Goal: Task Accomplishment & Management: Manage account settings

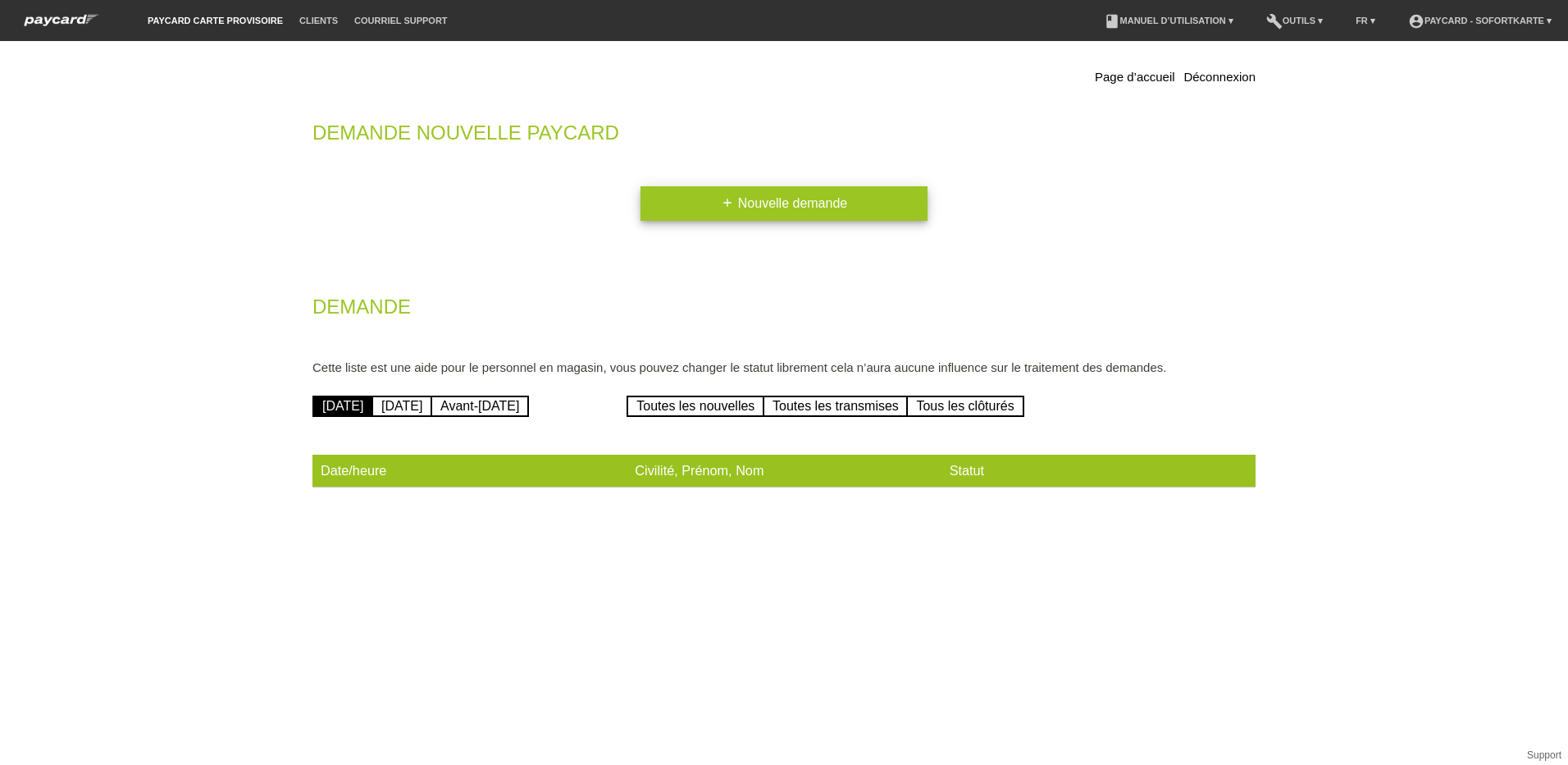
click at [739, 215] on link "add Nouvelle demande" at bounding box center [784, 204] width 287 height 35
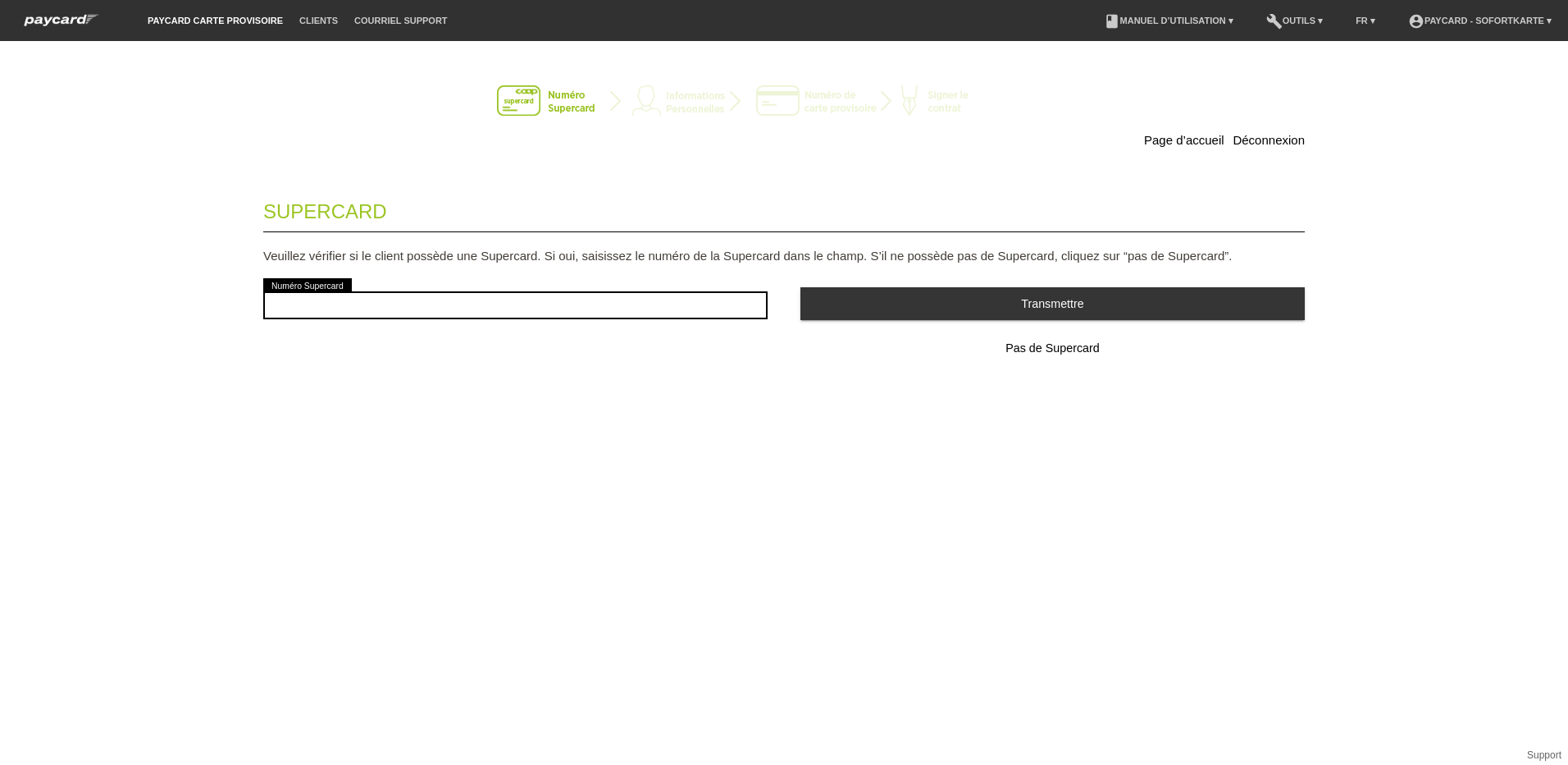
click at [1453, 27] on li "account_circle paycard - Sofortkarte ▾" at bounding box center [1480, 20] width 160 height 42
click at [1450, 19] on link "account_circle paycard - Sofortkarte ▾" at bounding box center [1480, 20] width 160 height 10
click at [1421, 88] on div "account_circle paycard - Sofortkarte [EMAIL_ADDRESS][DOMAIN_NAME] Déconnexion" at bounding box center [1482, 75] width 172 height 101
click at [1421, 106] on link "Déconnexion" at bounding box center [1438, 112] width 63 height 13
